Goal: Task Accomplishment & Management: Manage account settings

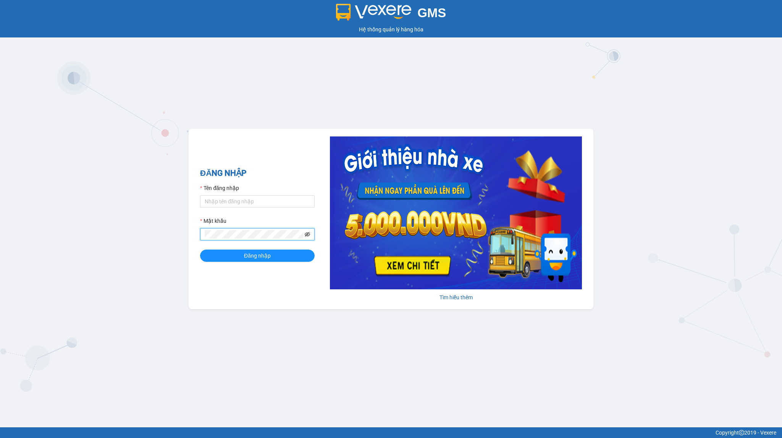
click at [305, 237] on icon "eye-invisible" at bounding box center [307, 233] width 5 height 5
click at [249, 307] on div "ĐĂNG NHẬP Tên đăng nhập Mật khẩu Đăng nhập Tìm hiểu thêm" at bounding box center [391, 219] width 405 height 180
click at [247, 203] on input "Tên đăng nhập" at bounding box center [257, 201] width 115 height 12
paste input "huevsg.ducdat"
type input "huevsg.ducdat"
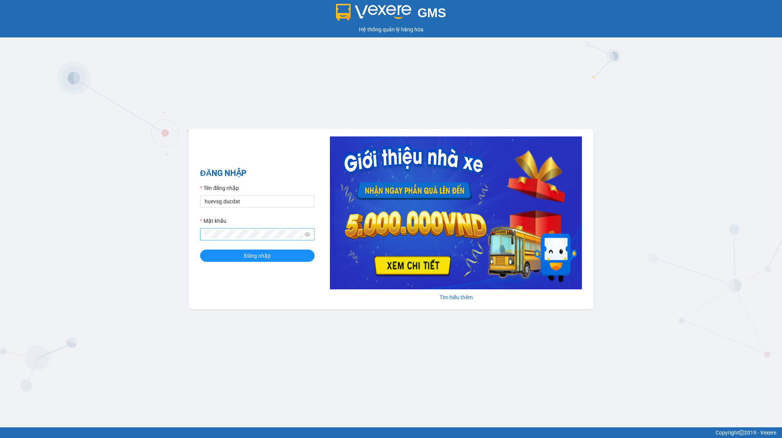
click at [148, 231] on div "GMS Hệ thống quản lý hàng hóa ĐĂNG NHẬP Tên đăng nhập huevsg.ducdat Mật khẩu Đă…" at bounding box center [391, 213] width 782 height 427
click at [226, 260] on button "Đăng nhập" at bounding box center [257, 255] width 115 height 12
